Goal: Information Seeking & Learning: Learn about a topic

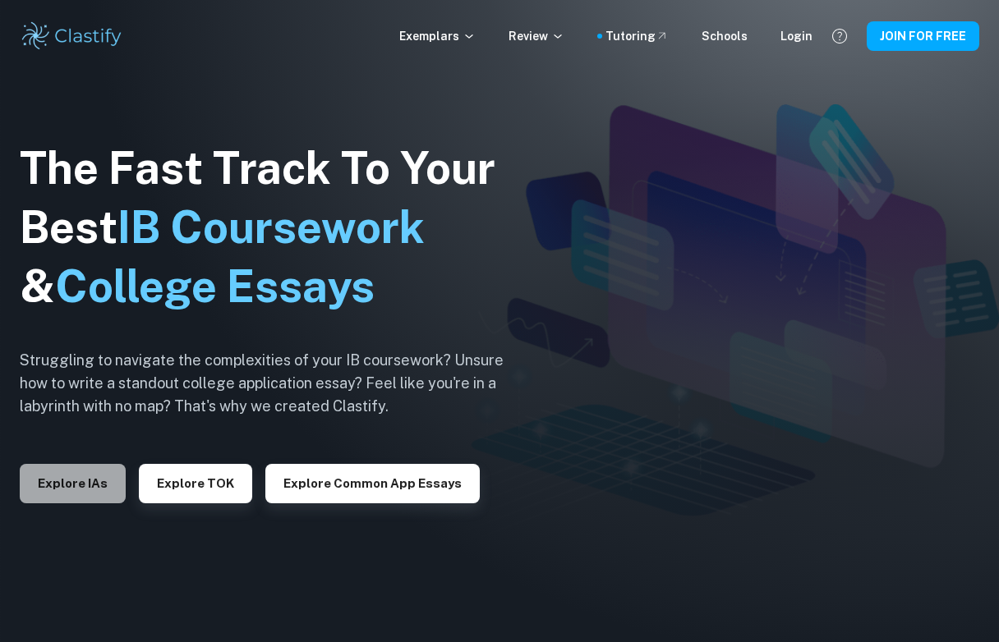
click at [100, 473] on button "Explore IAs" at bounding box center [73, 483] width 106 height 39
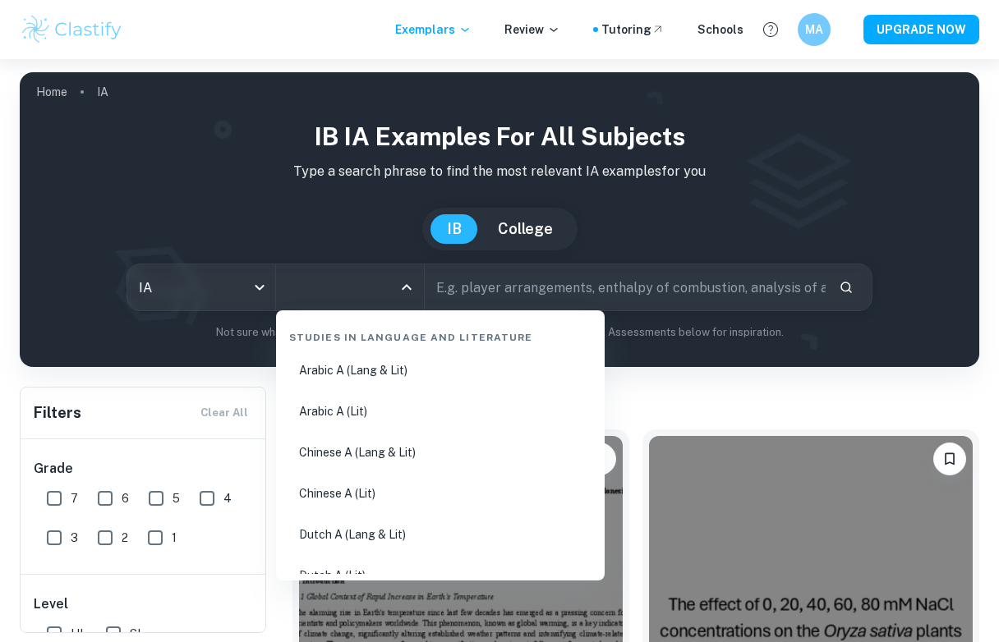
click at [380, 288] on input "All Subjects" at bounding box center [337, 287] width 108 height 31
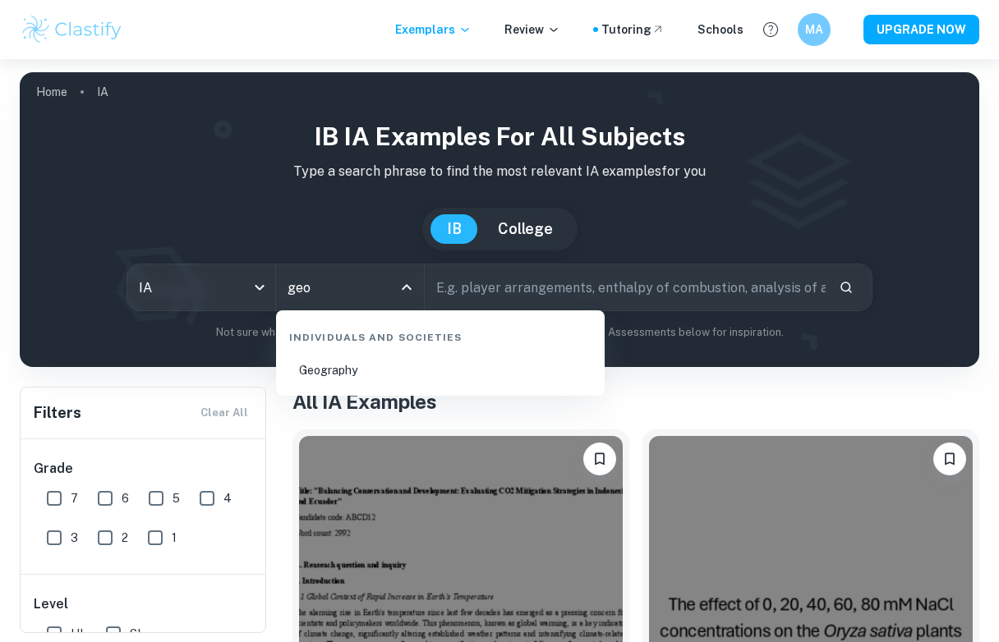
click at [343, 361] on li "Geography" at bounding box center [440, 371] width 315 height 38
type input "Geography"
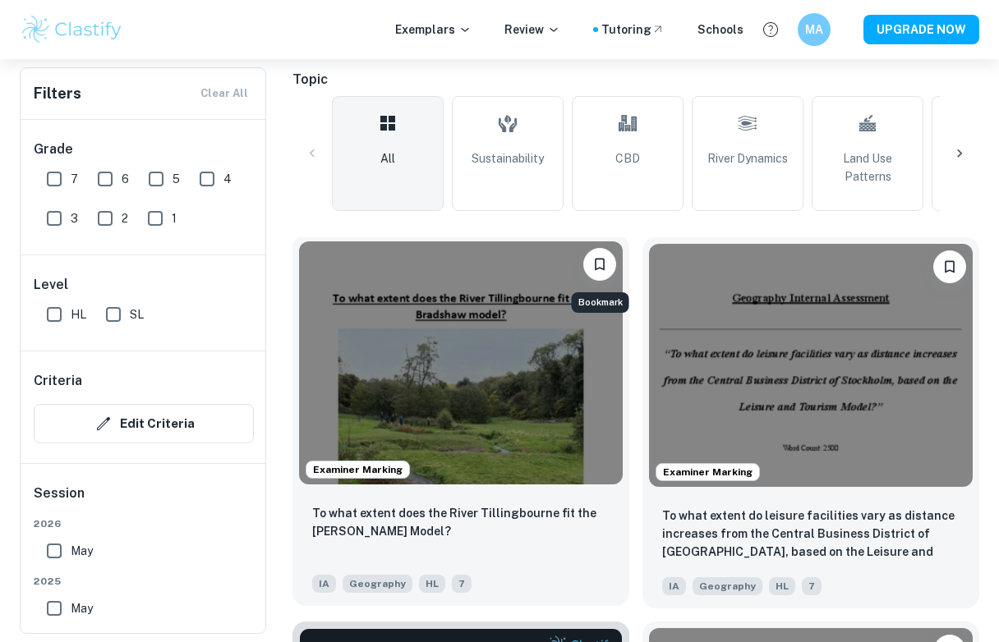
scroll to position [335, 0]
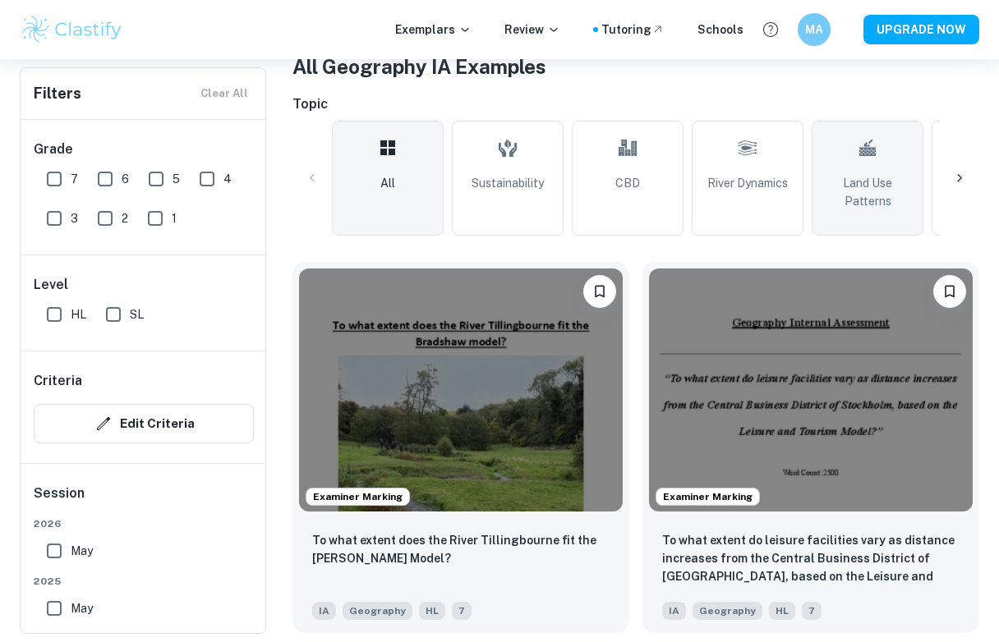
click at [854, 180] on span "Land Use Patterns" at bounding box center [867, 192] width 97 height 36
type input "Land Use Patterns"
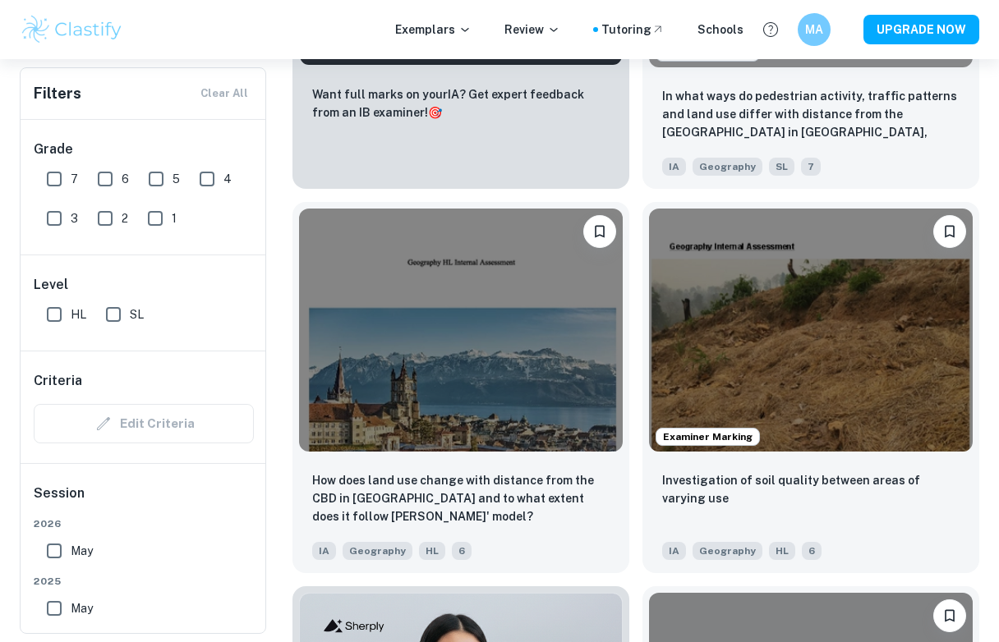
scroll to position [1167, 0]
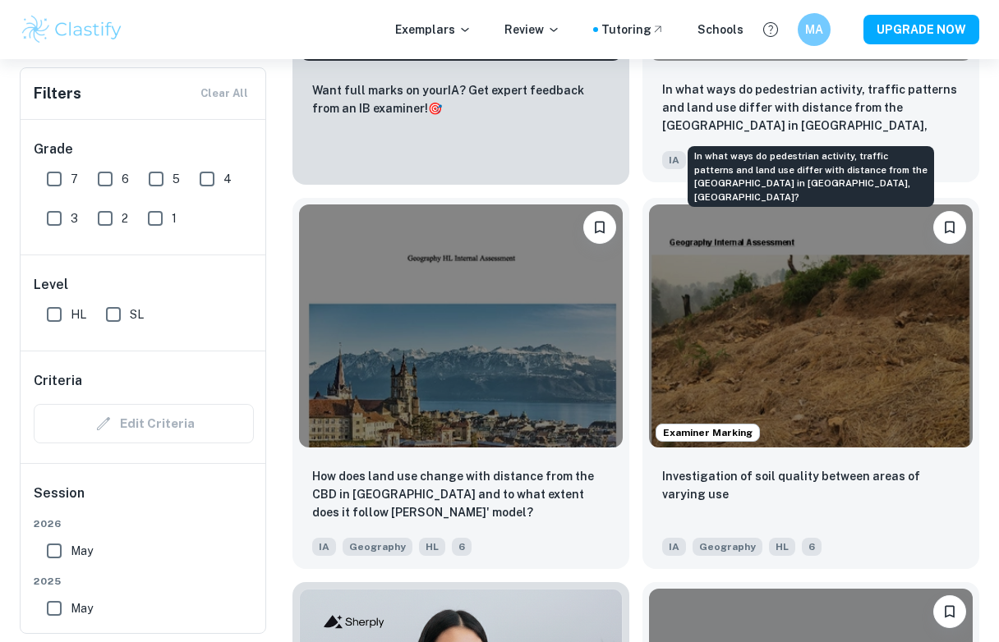
click at [792, 116] on p "In what ways do pedestrian activity, traffic patterns and land use differ with …" at bounding box center [810, 109] width 297 height 56
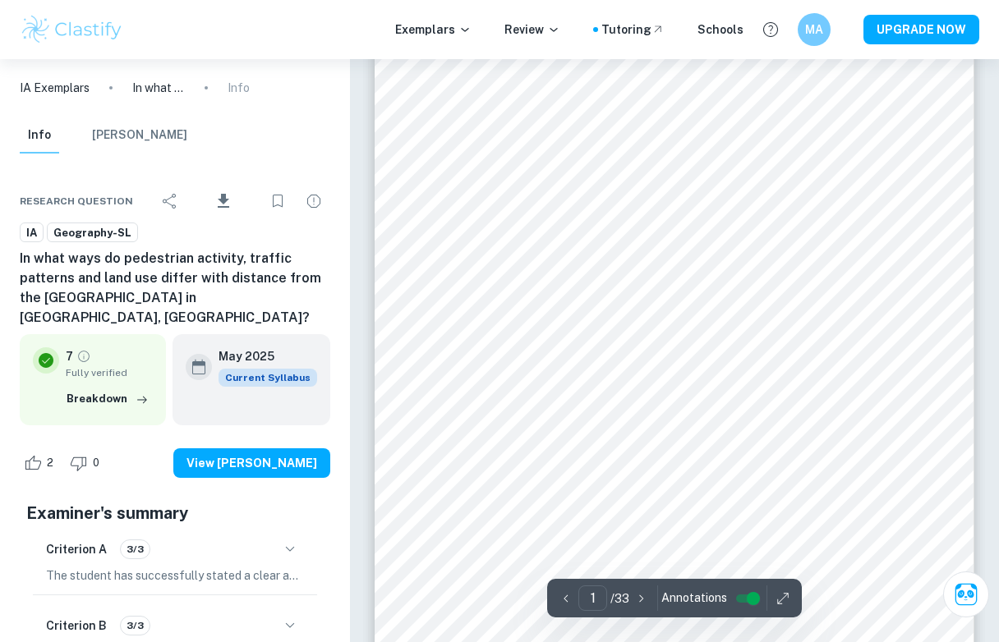
scroll to position [132, 0]
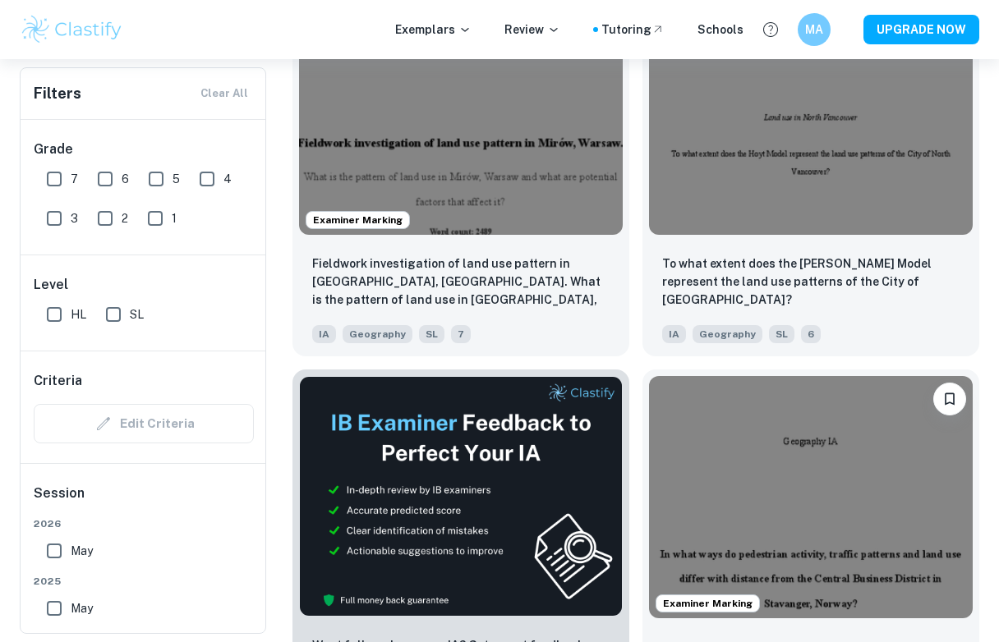
scroll to position [592, 0]
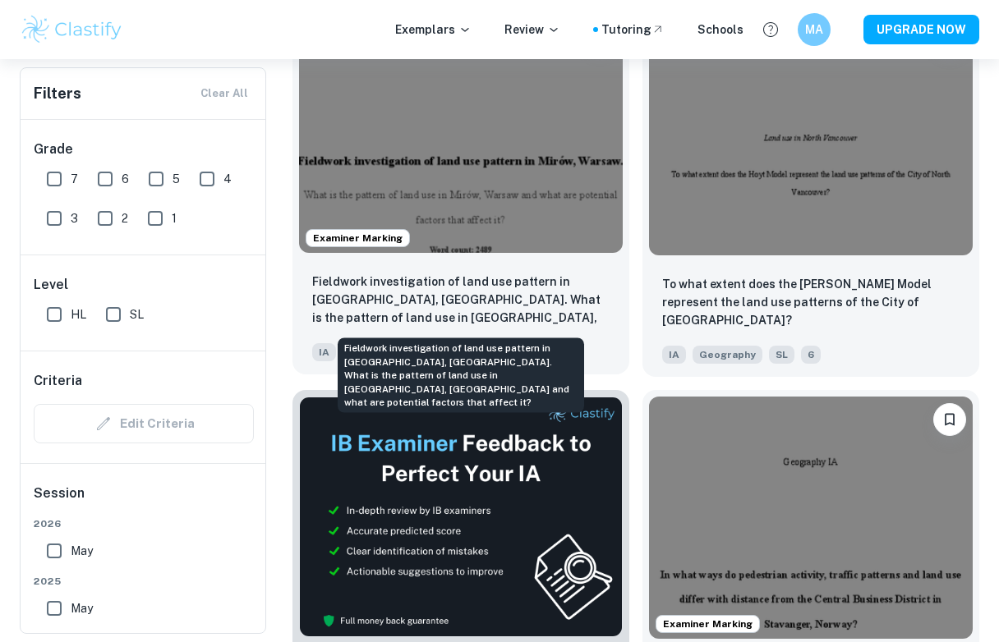
click at [504, 315] on p "Fieldwork investigation of land use pattern in [GEOGRAPHIC_DATA], [GEOGRAPHIC_D…" at bounding box center [460, 301] width 297 height 56
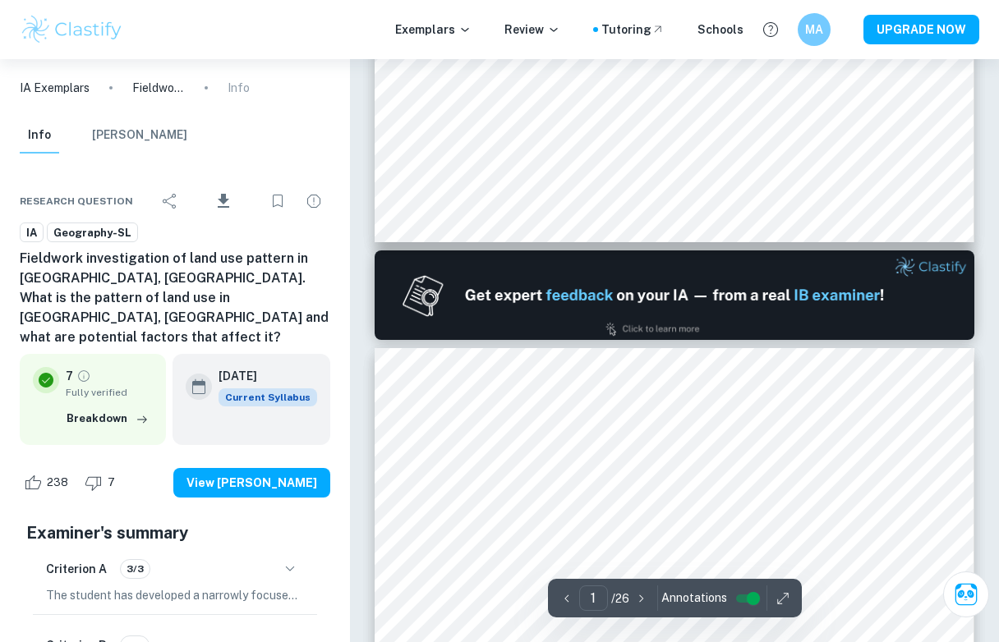
type input "2"
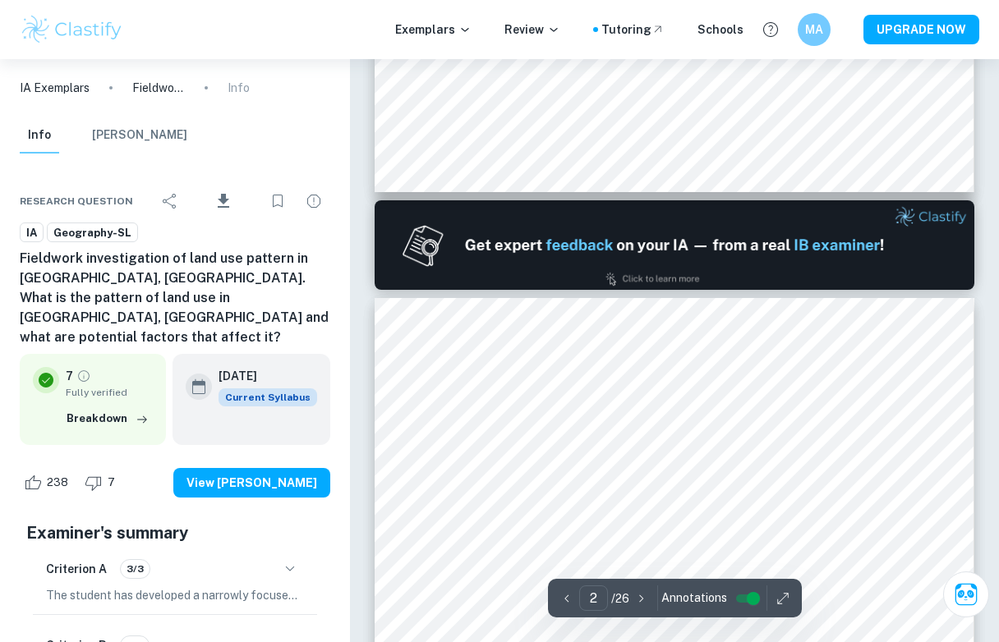
scroll to position [743, 0]
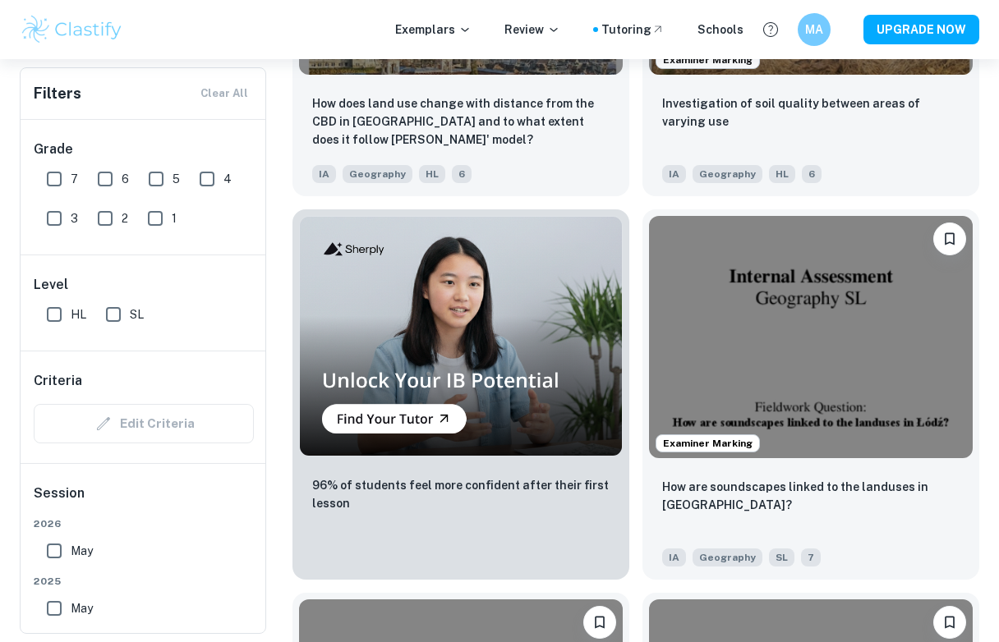
scroll to position [1543, 0]
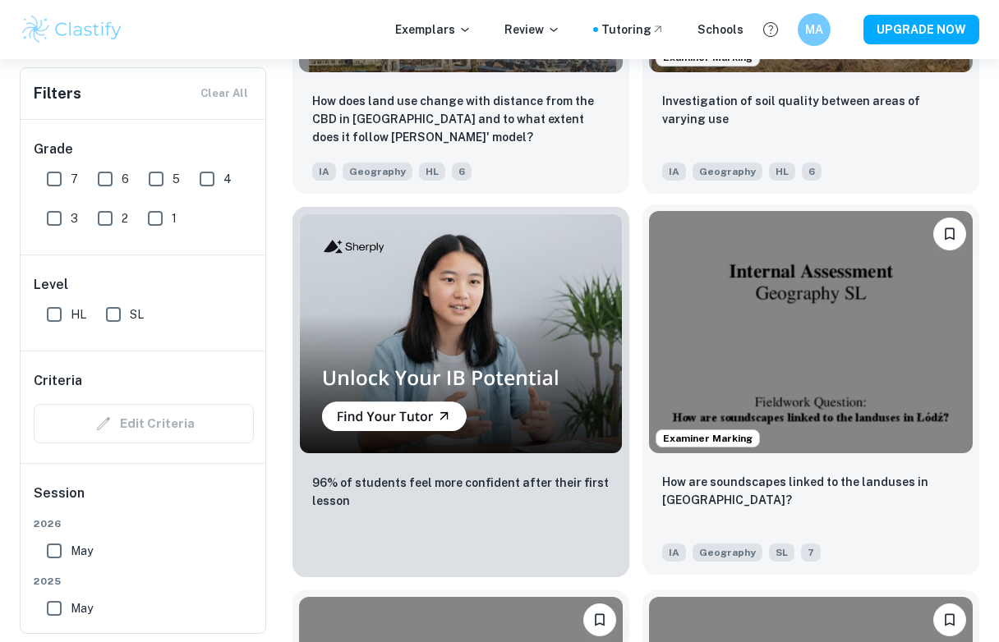
click at [694, 467] on div "How are soundscapes linked to the landuses in [GEOGRAPHIC_DATA]? IA Geography S…" at bounding box center [810, 517] width 337 height 115
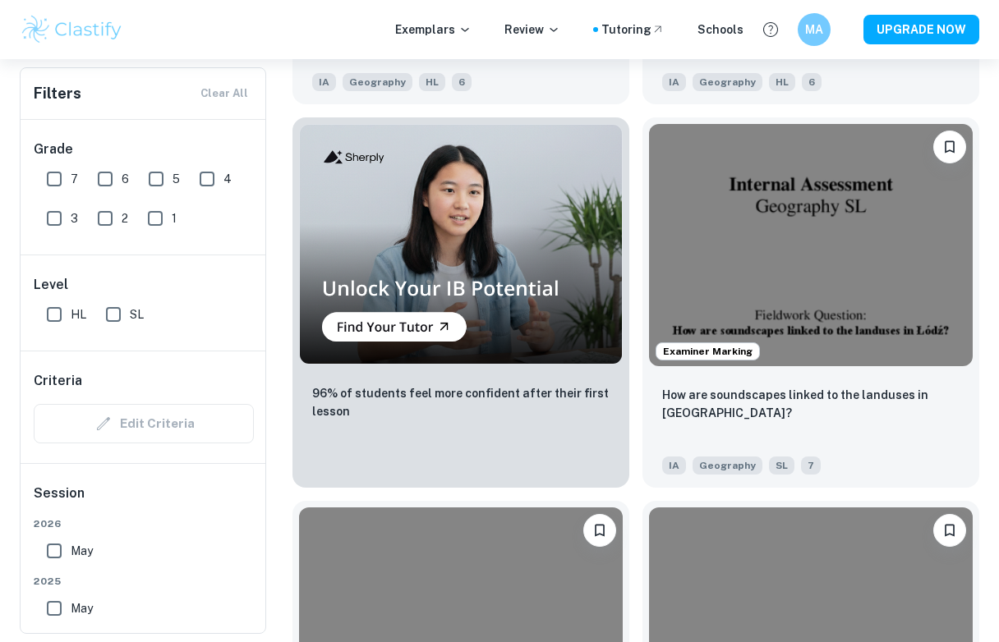
scroll to position [1708, 0]
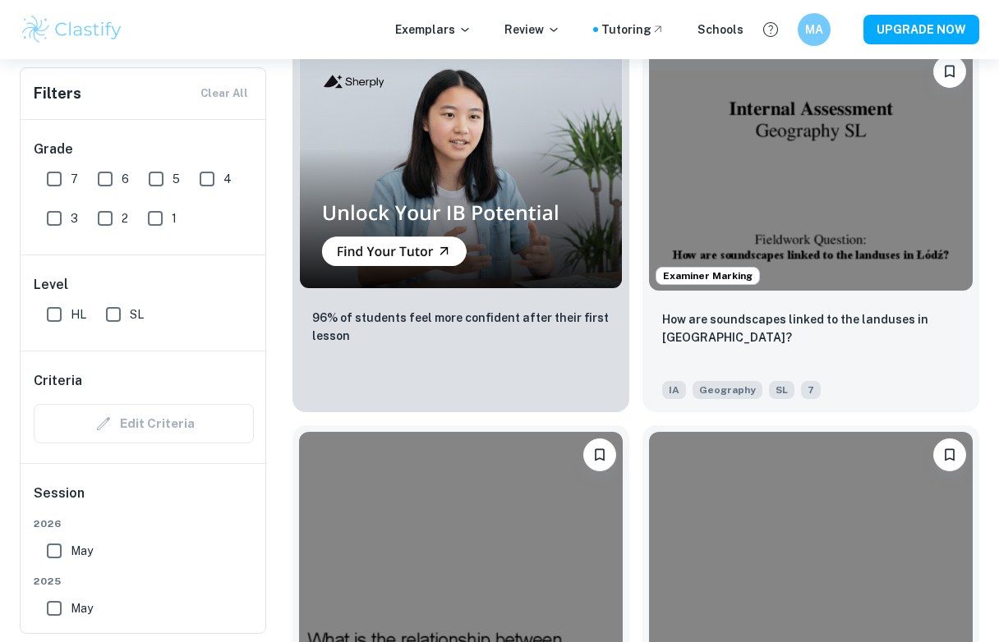
drag, startPoint x: 54, startPoint y: 610, endPoint x: 90, endPoint y: 569, distance: 54.7
click at [54, 610] on input "May" at bounding box center [54, 608] width 33 height 33
checkbox input "true"
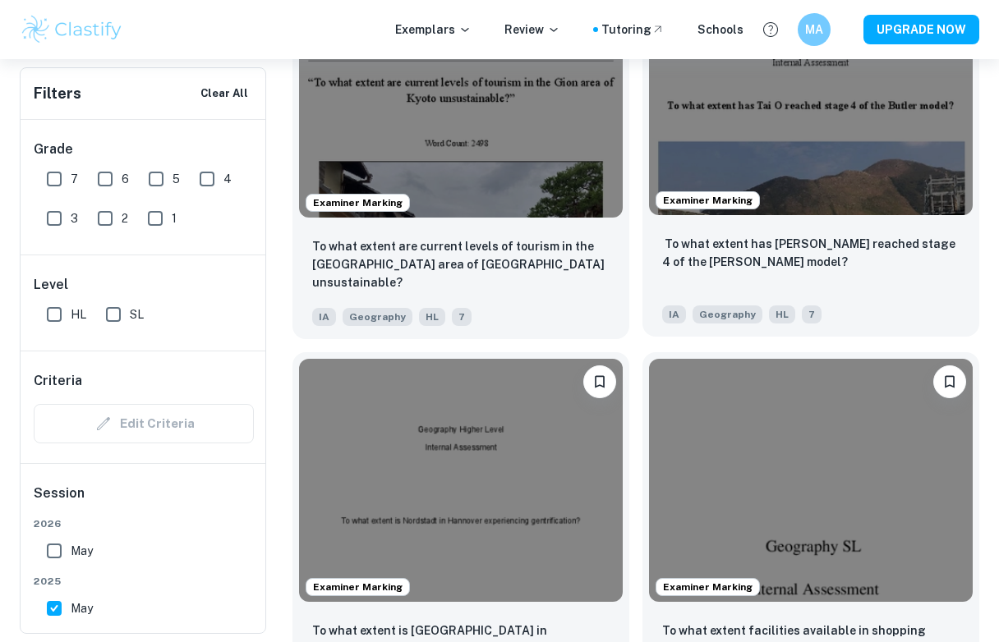
scroll to position [2591, 0]
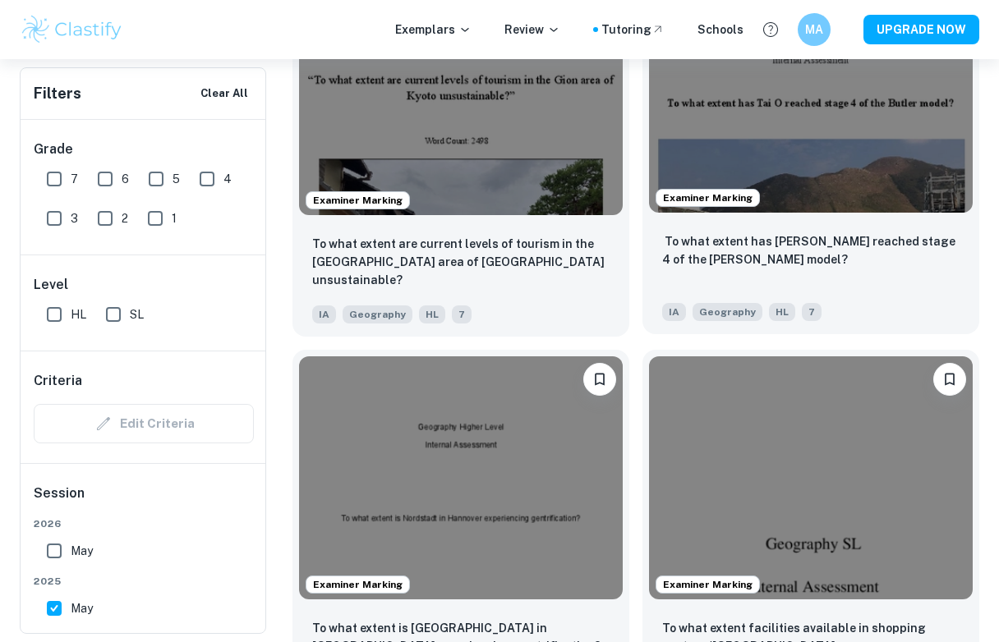
click at [684, 265] on p "‬ ‭To what extent has [PERSON_NAME] reached stage 4 of the [PERSON_NAME] model?…" at bounding box center [810, 250] width 297 height 36
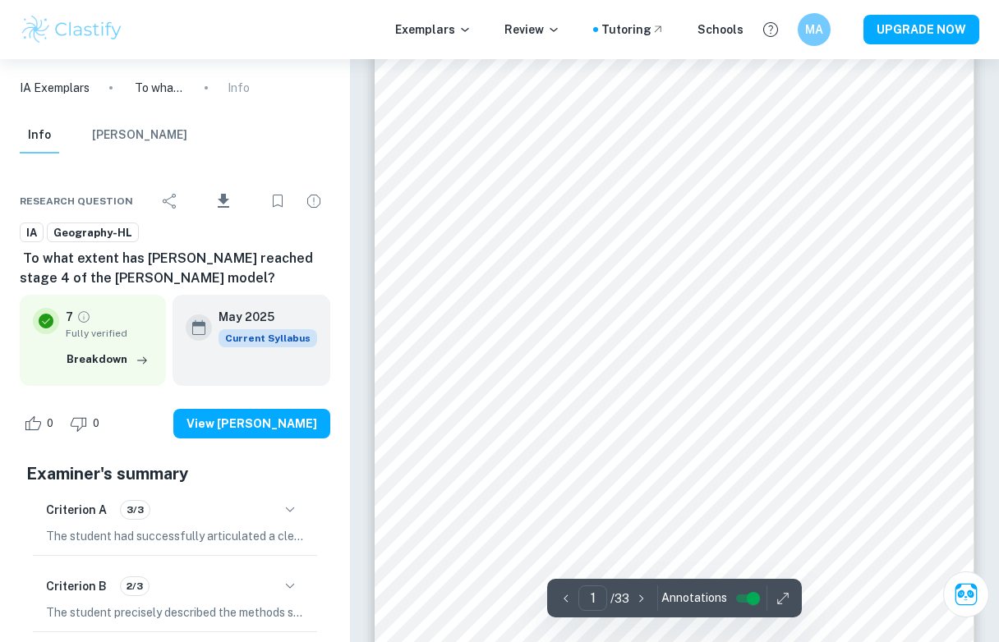
scroll to position [236, 0]
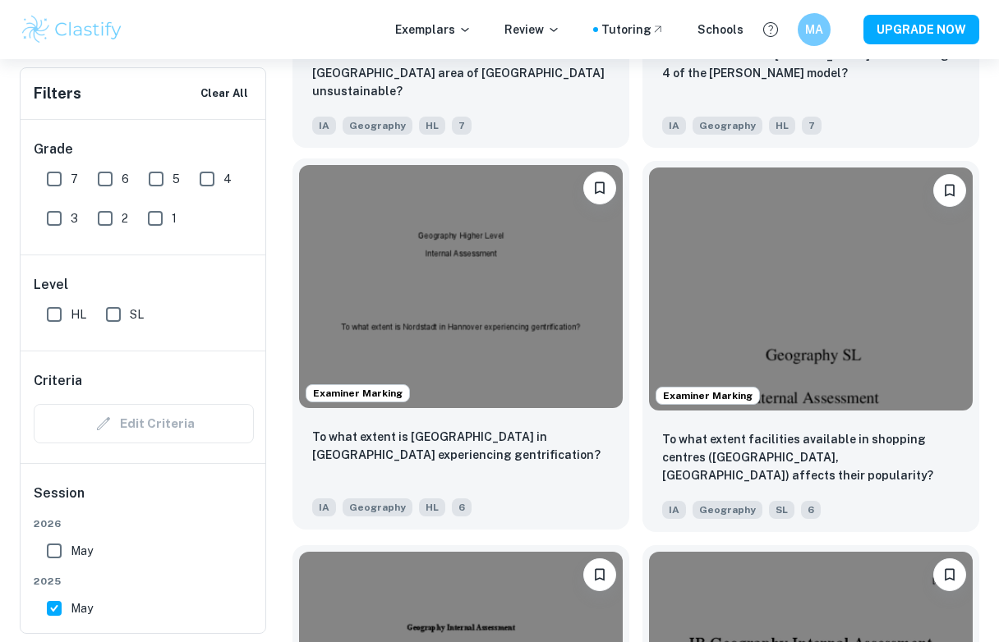
scroll to position [2788, 0]
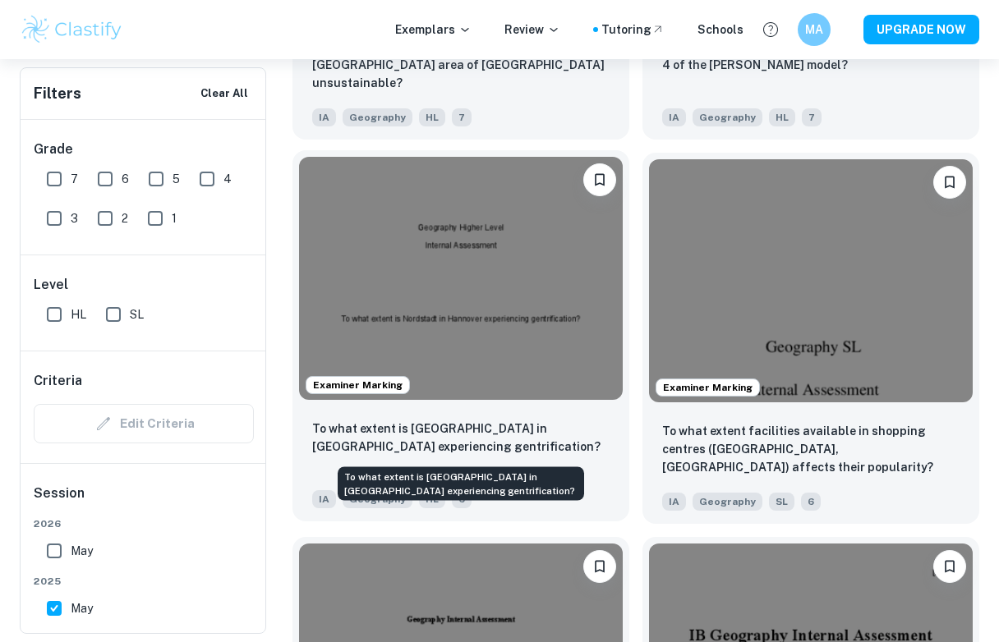
click at [484, 425] on p "To what extent is [GEOGRAPHIC_DATA] in [GEOGRAPHIC_DATA] experiencing gentrific…" at bounding box center [460, 438] width 297 height 36
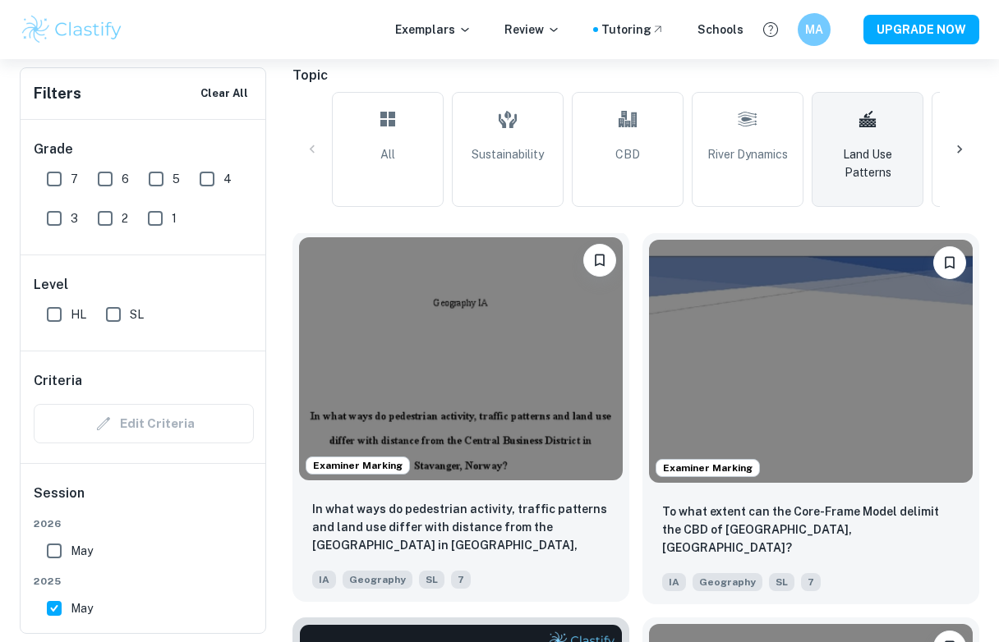
scroll to position [398, 0]
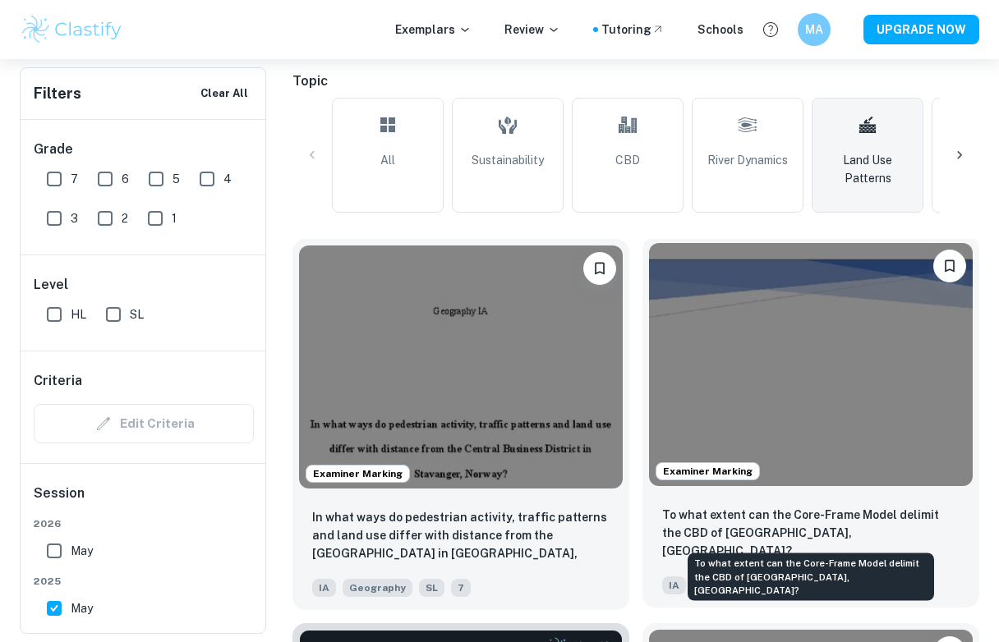
click at [729, 538] on p "To what extent can the Core-Frame Model delimit the CBD of [GEOGRAPHIC_DATA], […" at bounding box center [810, 533] width 297 height 54
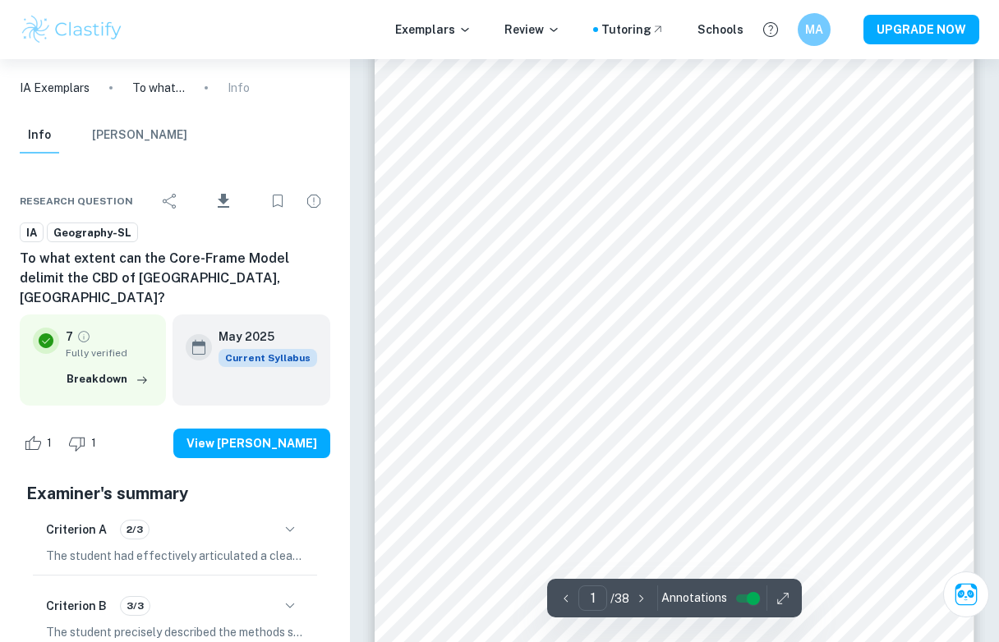
scroll to position [132, 0]
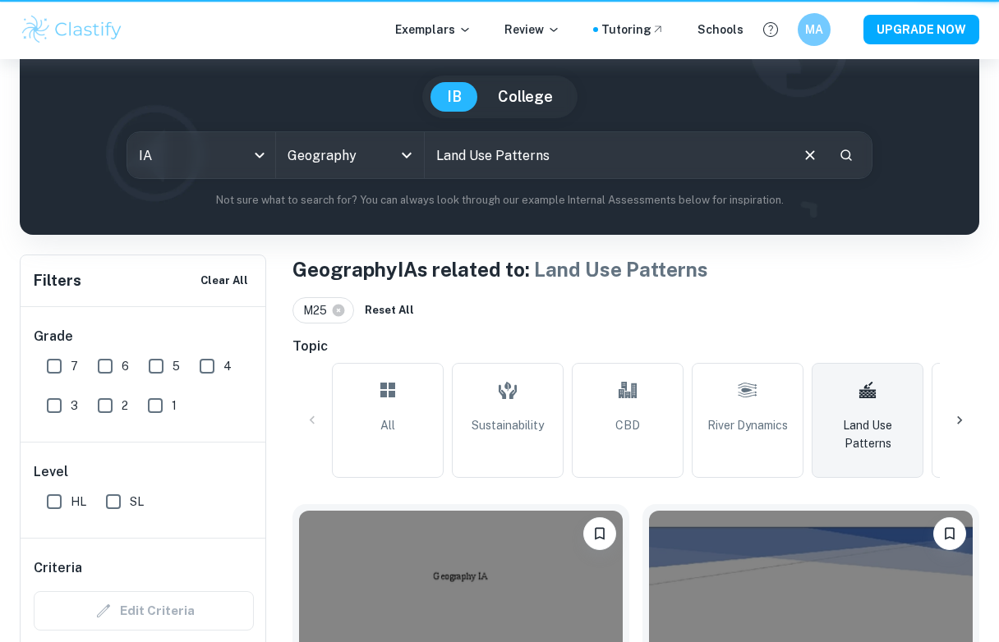
scroll to position [398, 0]
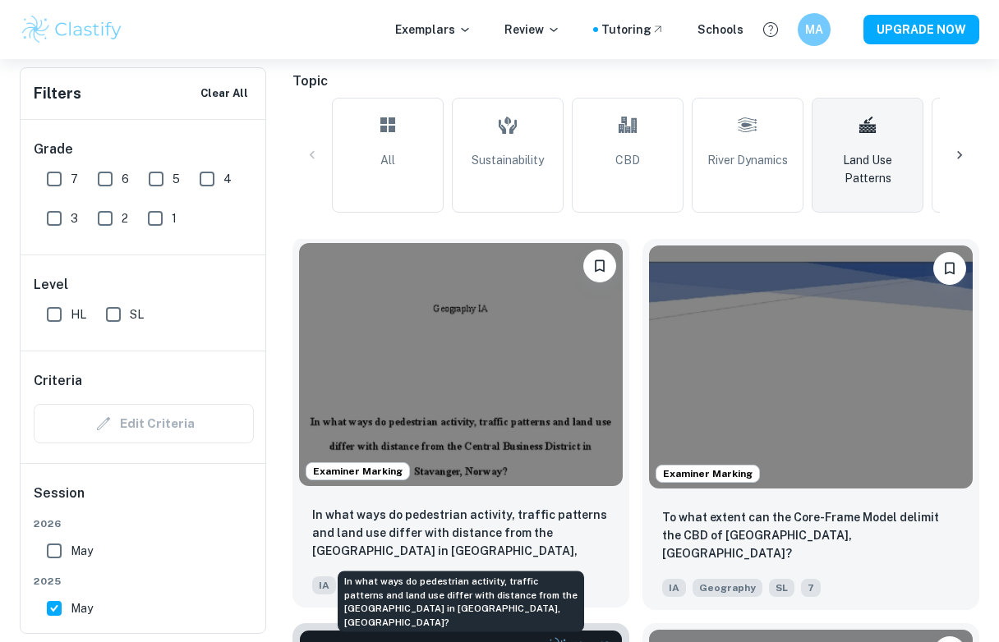
click at [443, 527] on p "In what ways do pedestrian activity, traffic patterns and land use differ with …" at bounding box center [460, 534] width 297 height 56
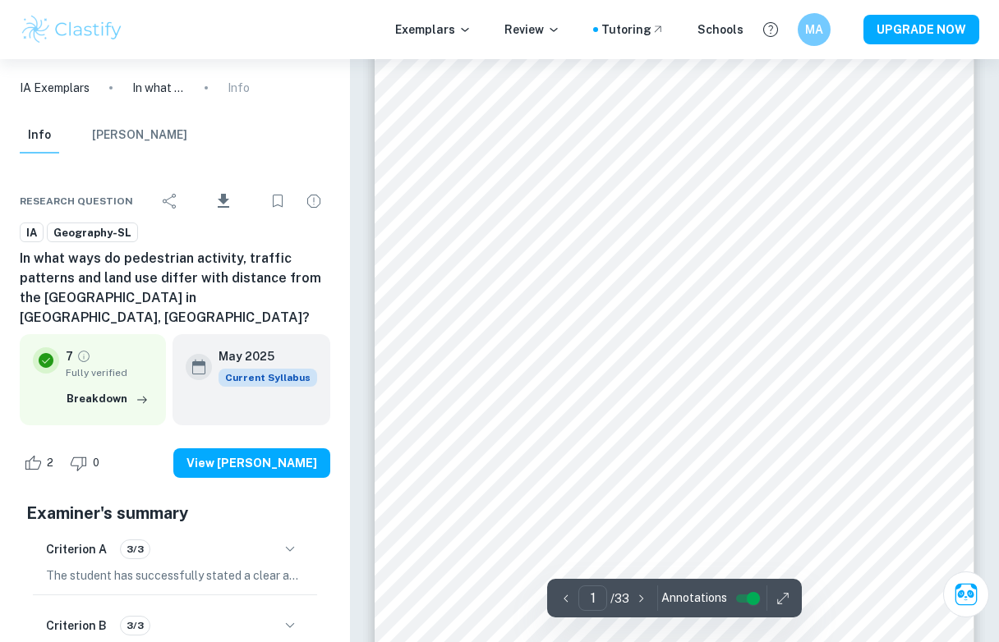
scroll to position [45, 0]
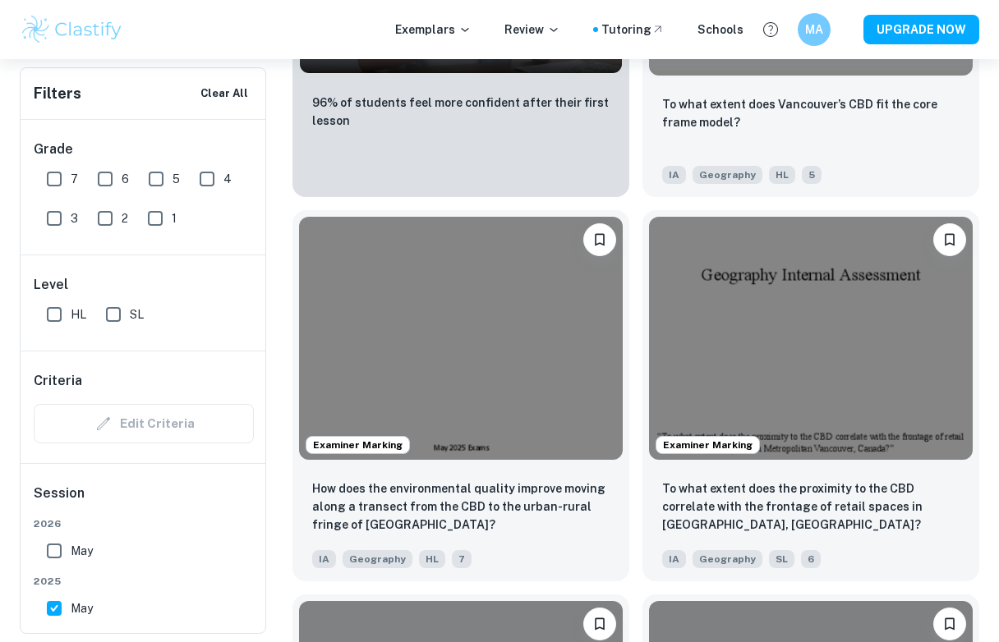
scroll to position [1977, 0]
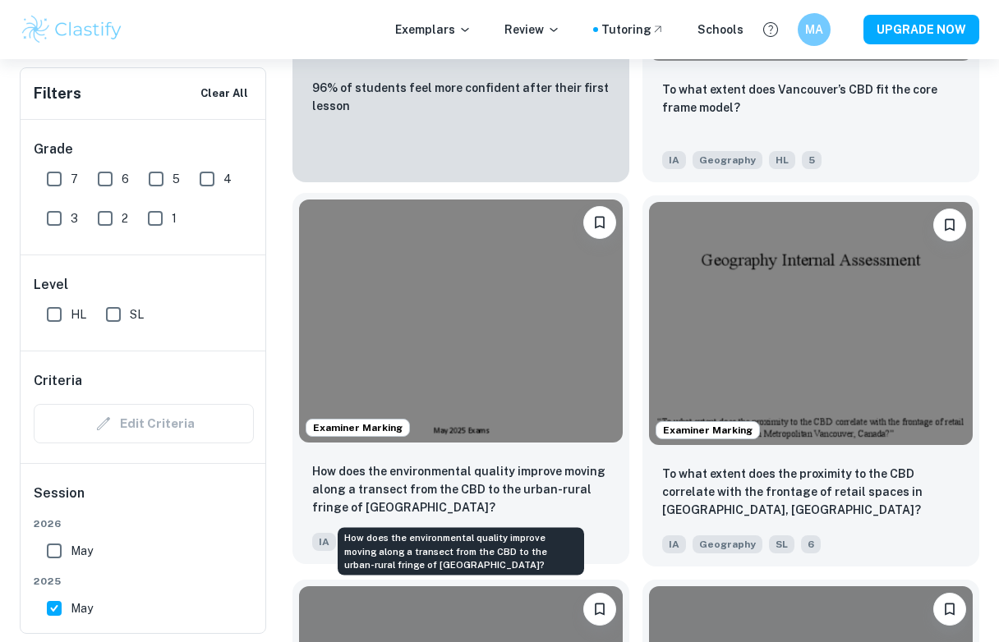
click at [500, 480] on p "How does the environmental quality improve moving along a transect from the CBD…" at bounding box center [460, 490] width 297 height 54
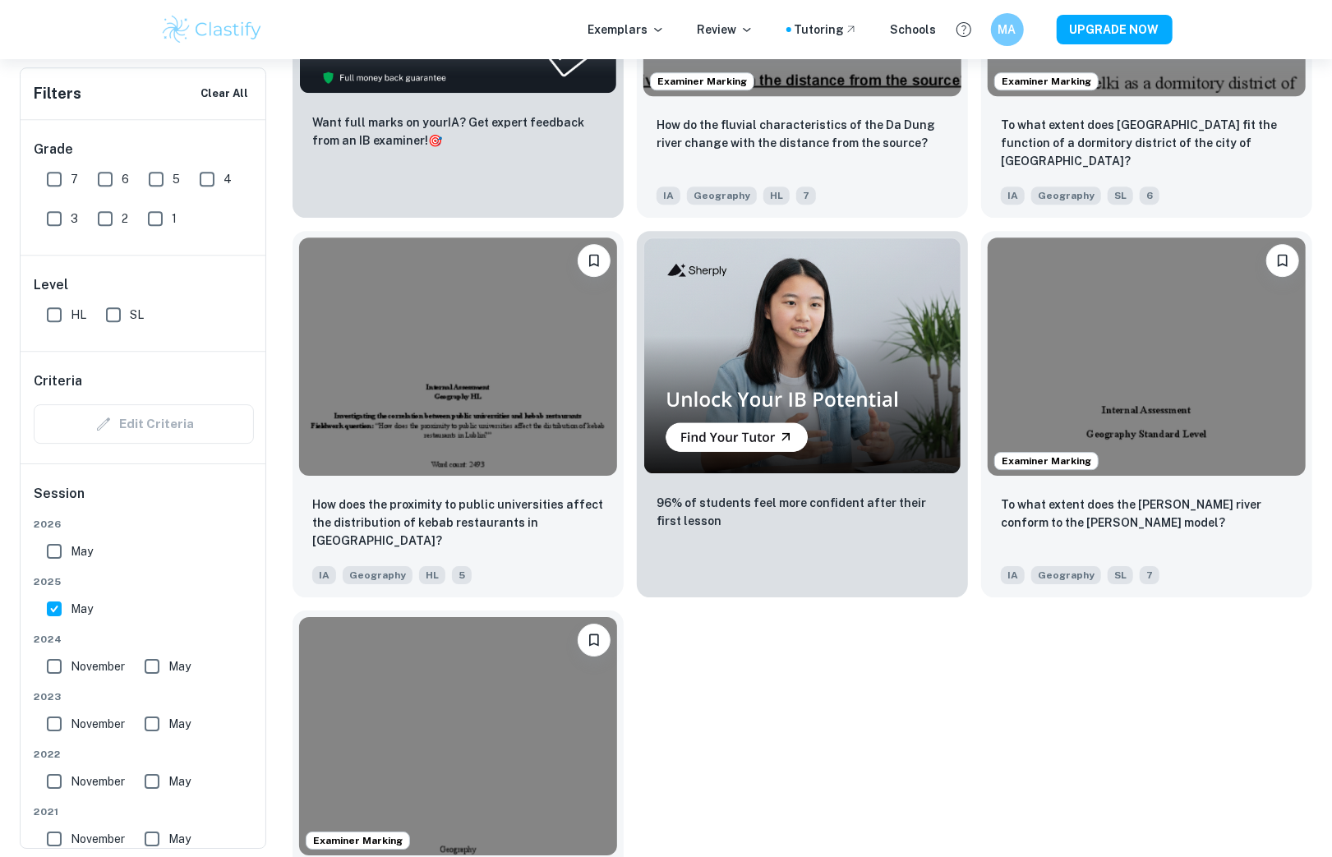
scroll to position [3069, 0]
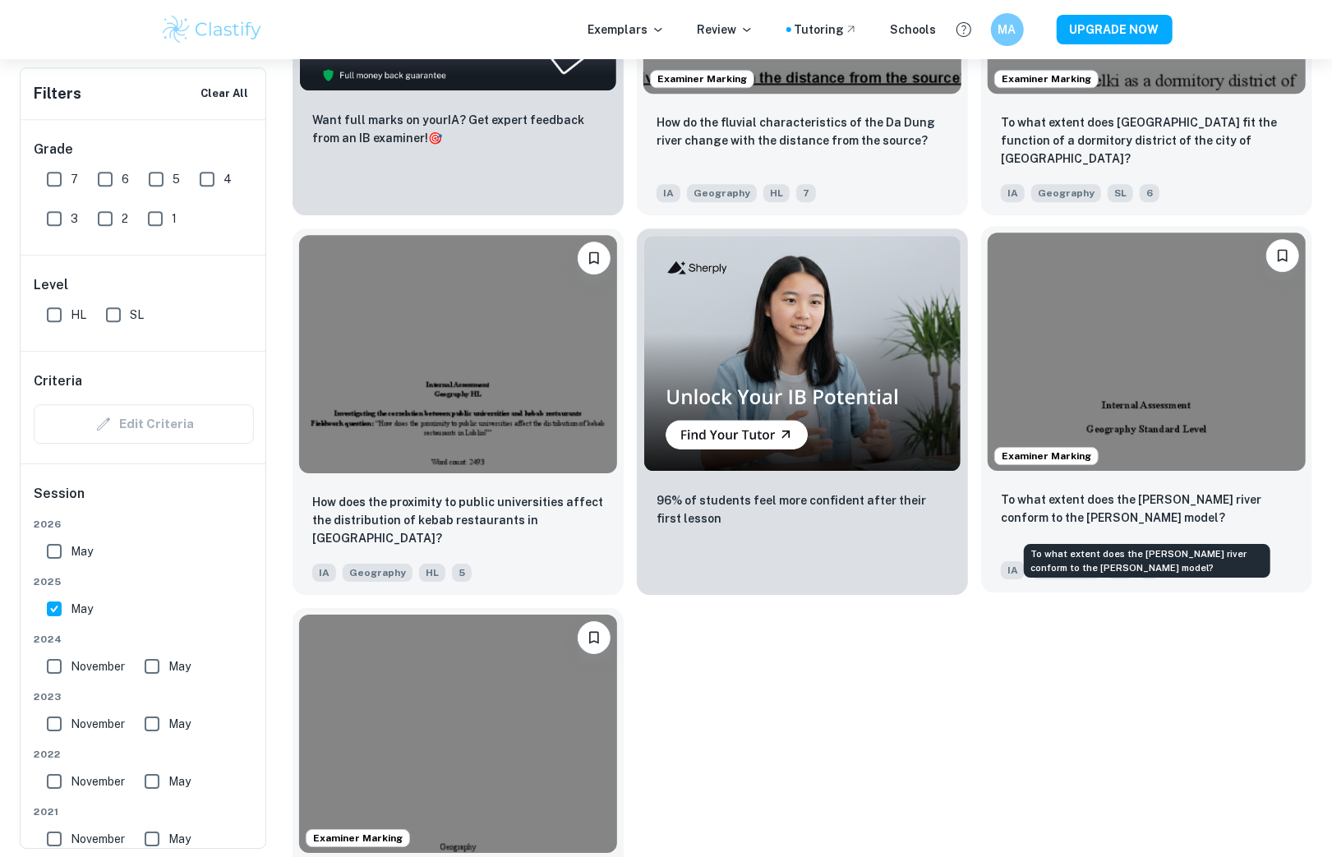
click at [998, 511] on p "To what extent does the [PERSON_NAME] river conform to the [PERSON_NAME] model?" at bounding box center [1147, 508] width 292 height 36
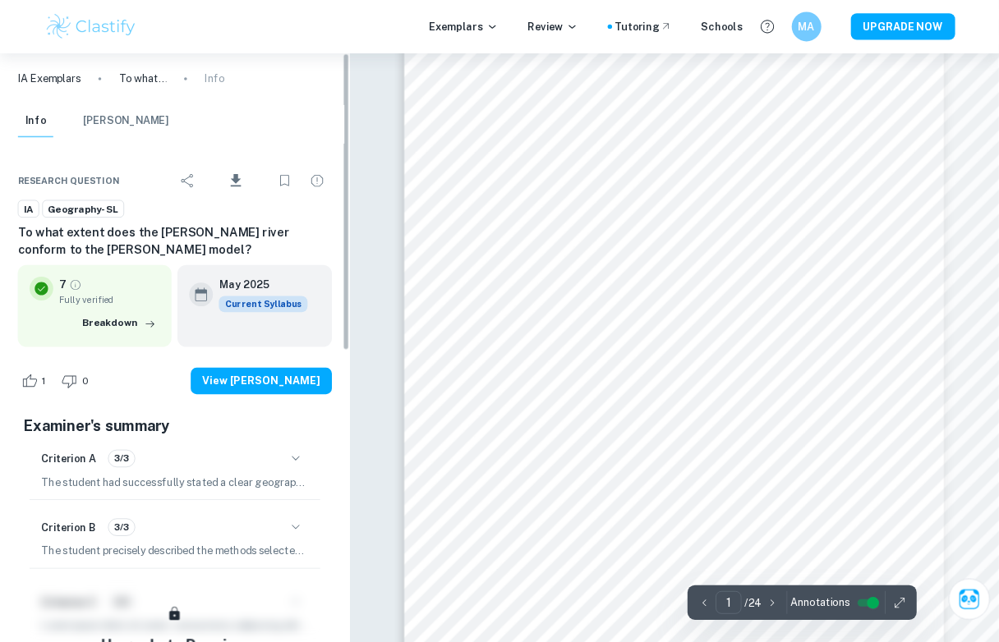
scroll to position [126, 0]
